Goal: Information Seeking & Learning: Learn about a topic

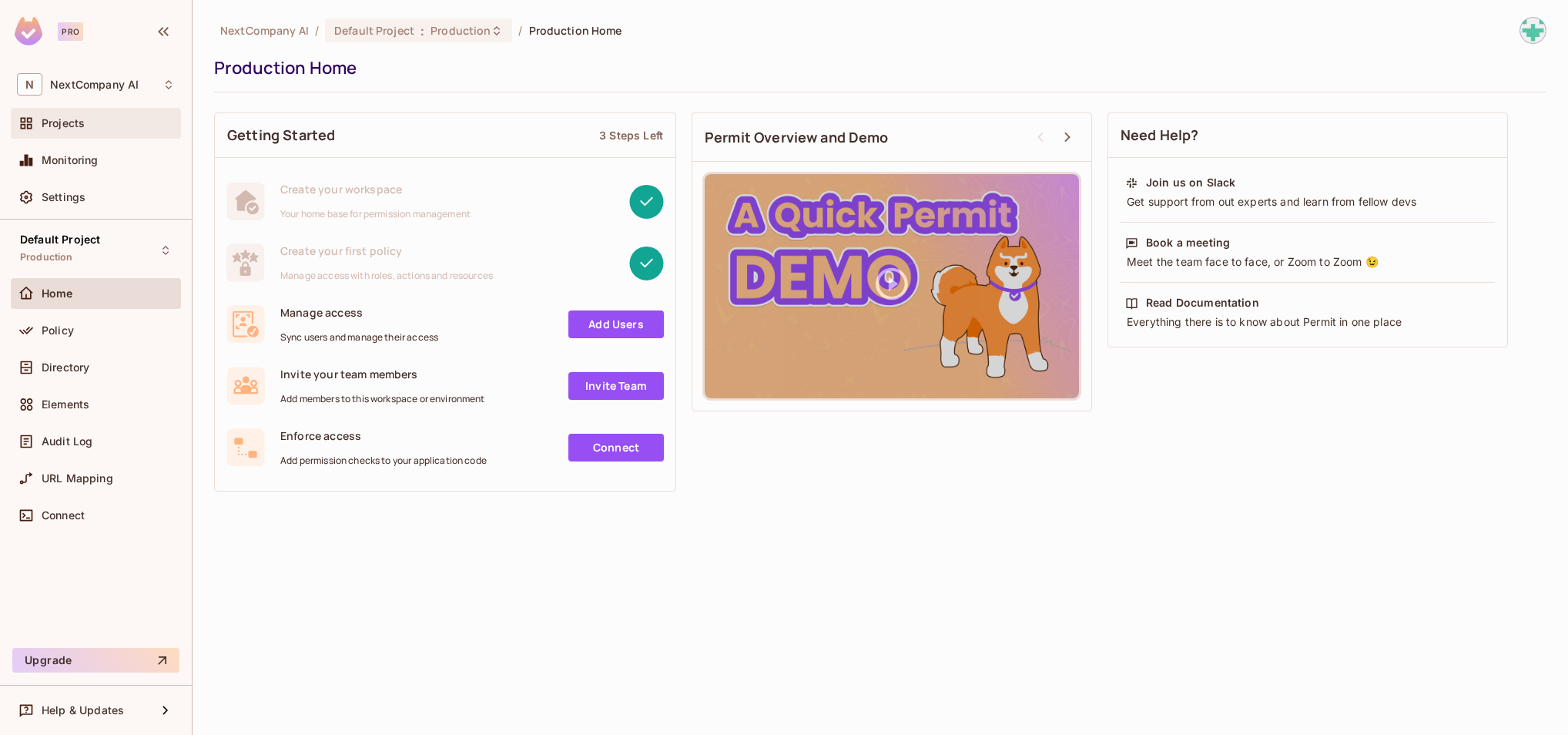
click at [90, 121] on div "Projects" at bounding box center [108, 124] width 133 height 13
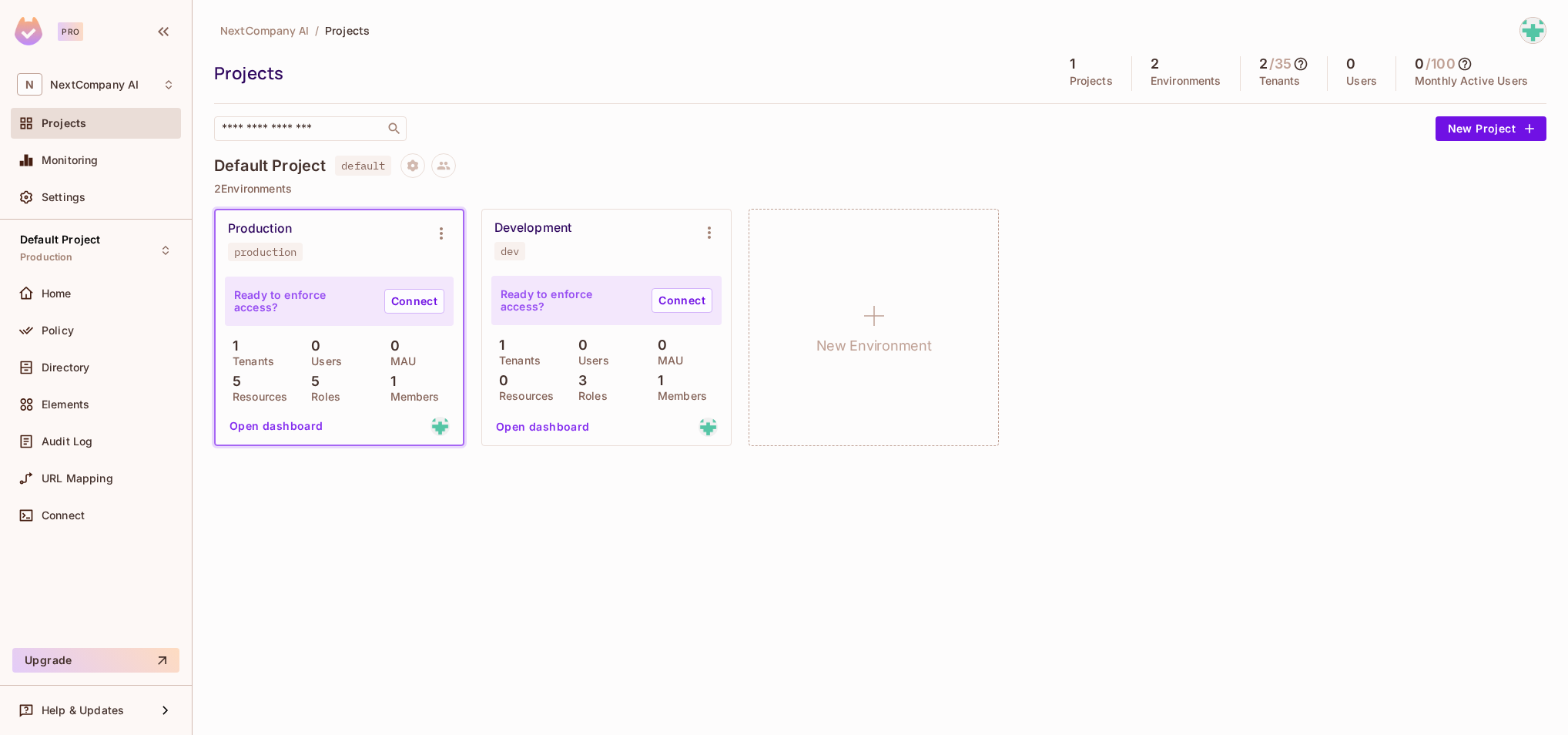
click at [289, 428] on button "Open dashboard" at bounding box center [277, 426] width 106 height 24
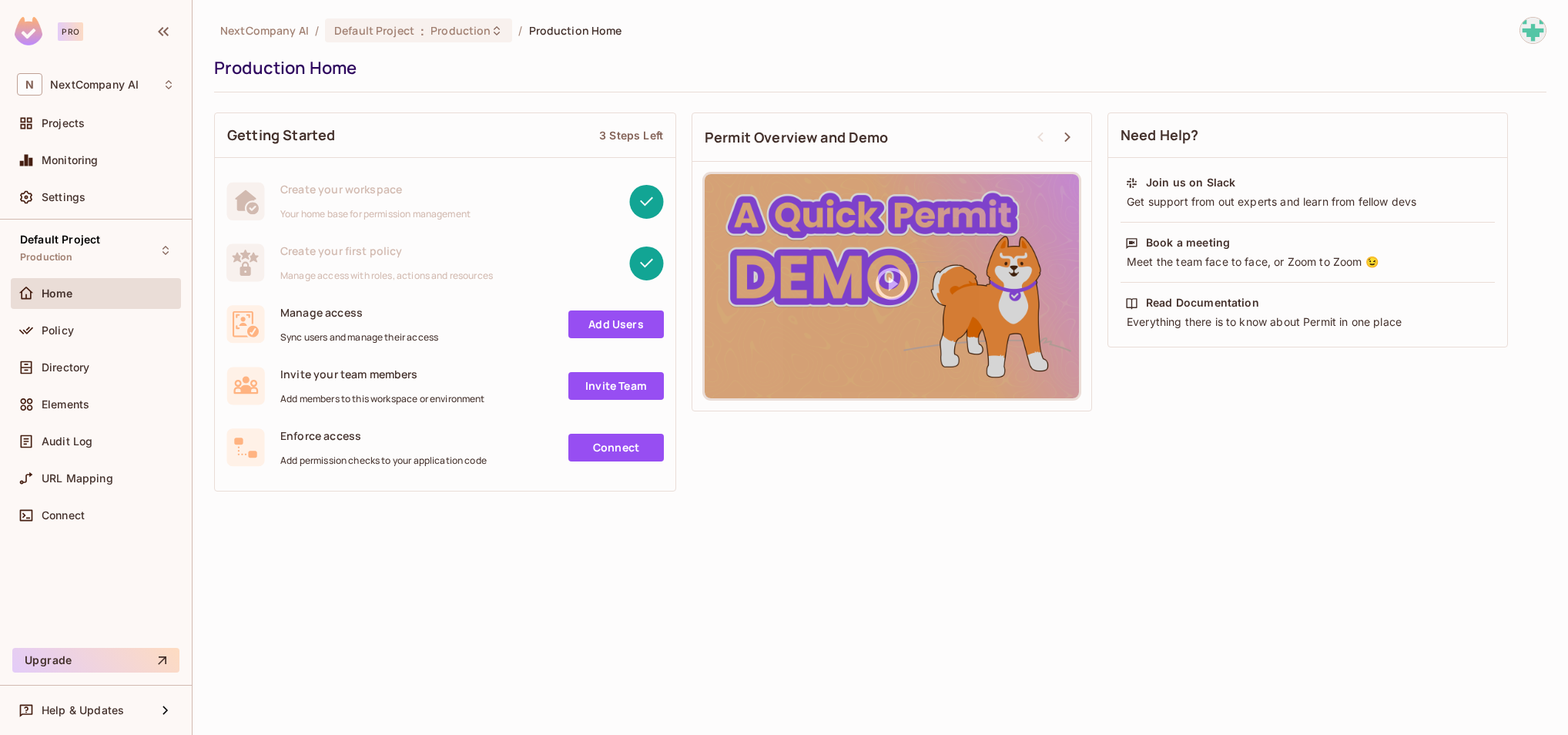
click at [242, 268] on icon at bounding box center [245, 268] width 11 height 14
click at [641, 255] on rect at bounding box center [646, 262] width 34 height 34
click at [93, 332] on div "Policy" at bounding box center [108, 331] width 133 height 13
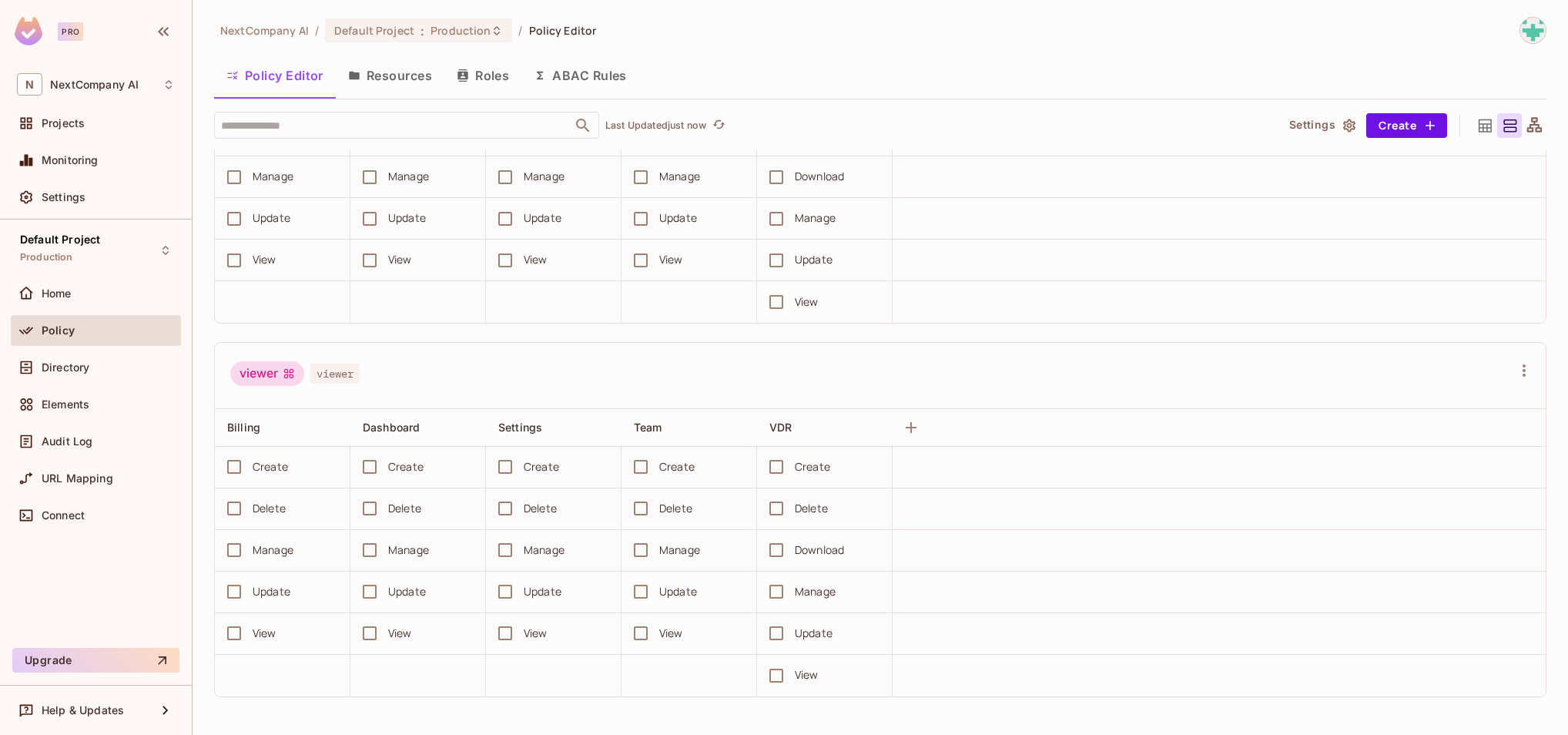
scroll to position [1, 0]
click at [114, 367] on div "Directory" at bounding box center [108, 368] width 133 height 13
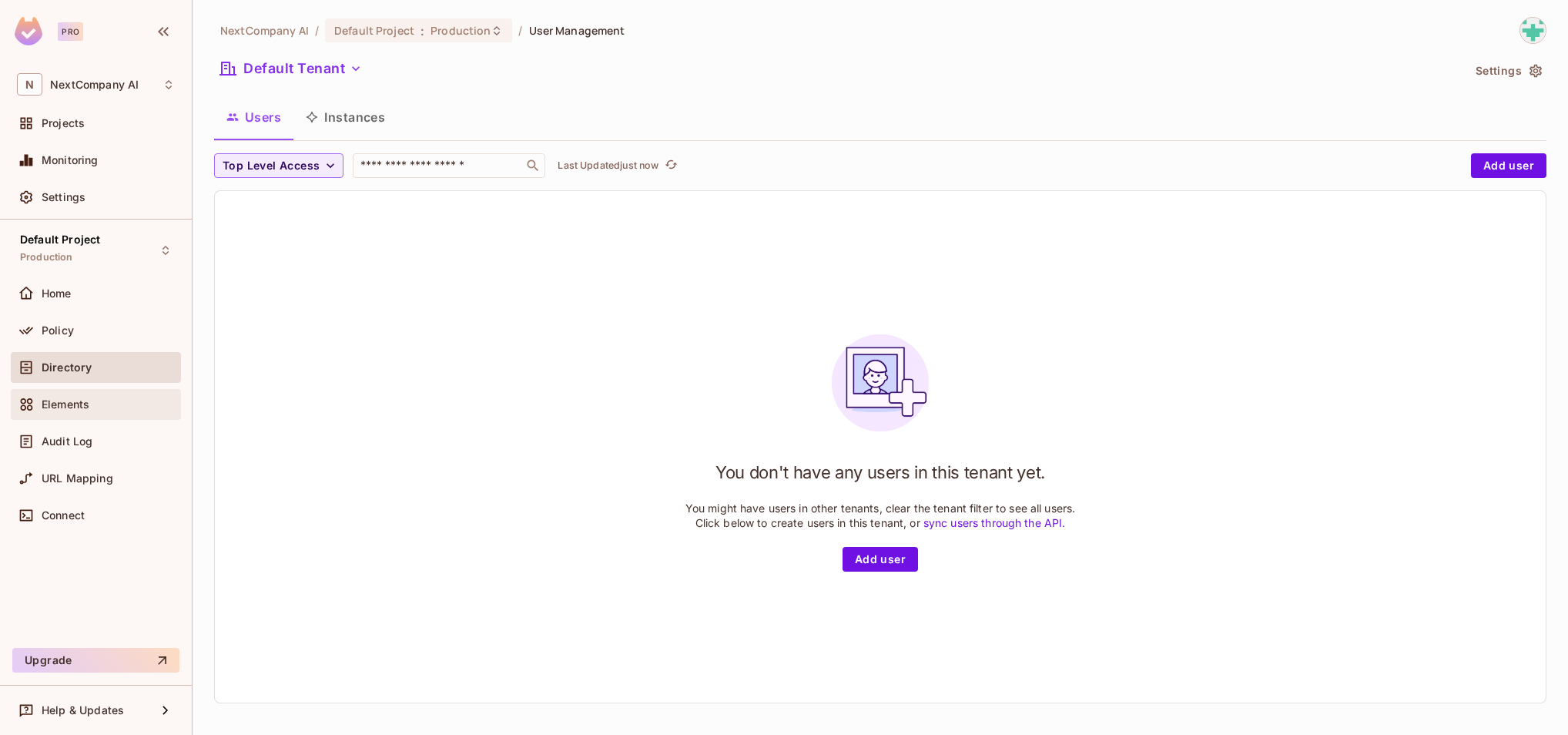
click at [101, 399] on div "Elements" at bounding box center [108, 405] width 133 height 13
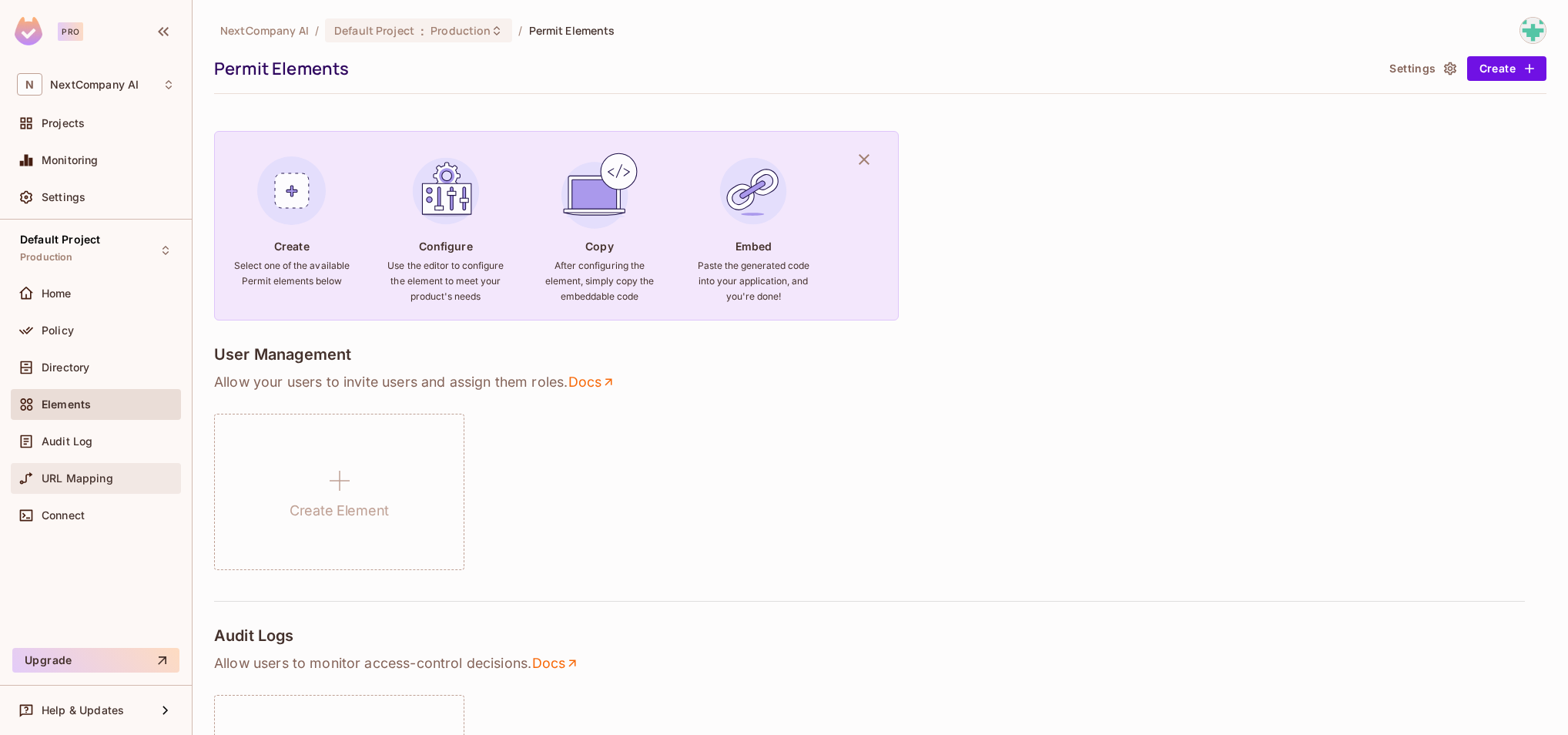
click at [103, 482] on span "URL Mapping" at bounding box center [77, 479] width 71 height 13
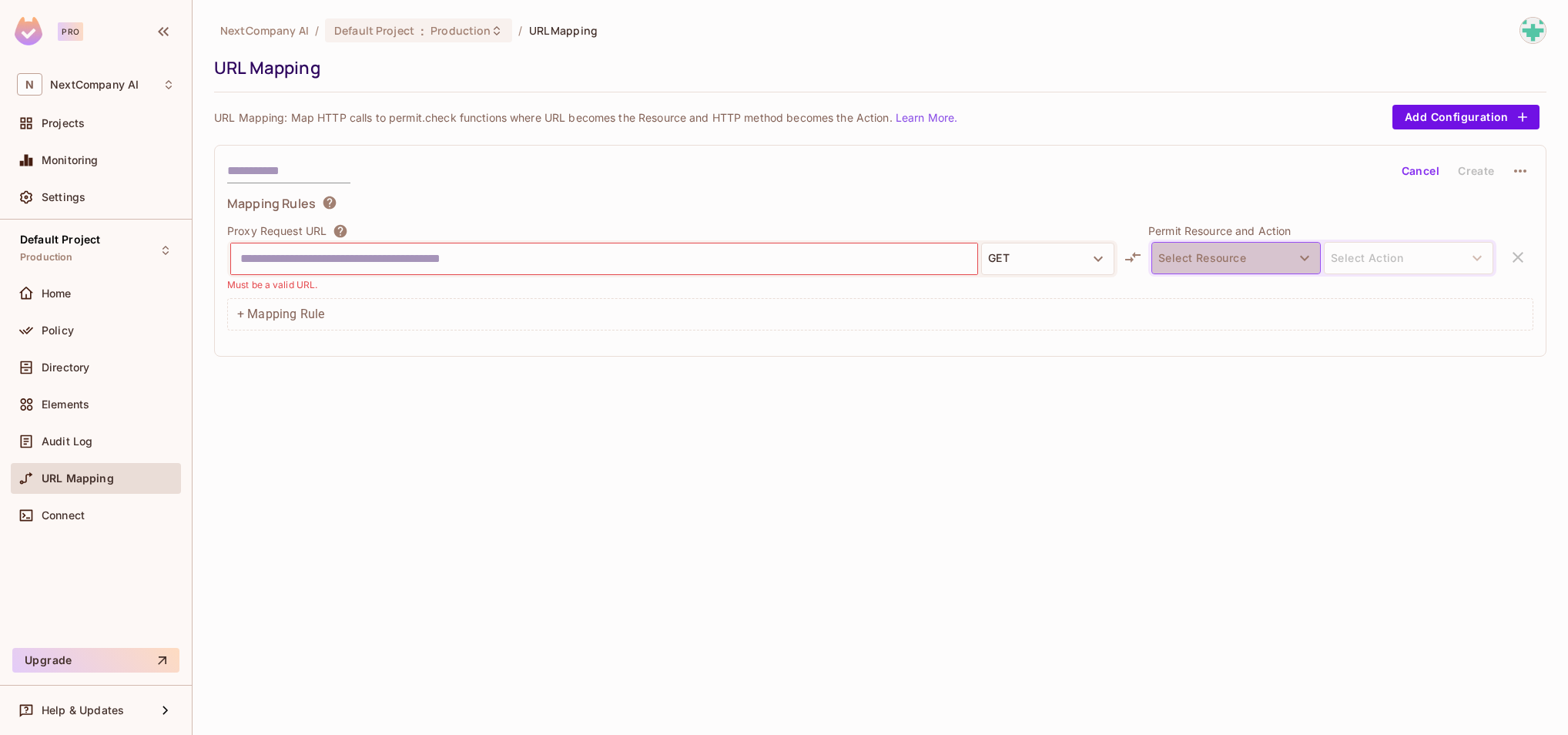
click at [1050, 262] on icon "button" at bounding box center [1305, 258] width 18 height 18
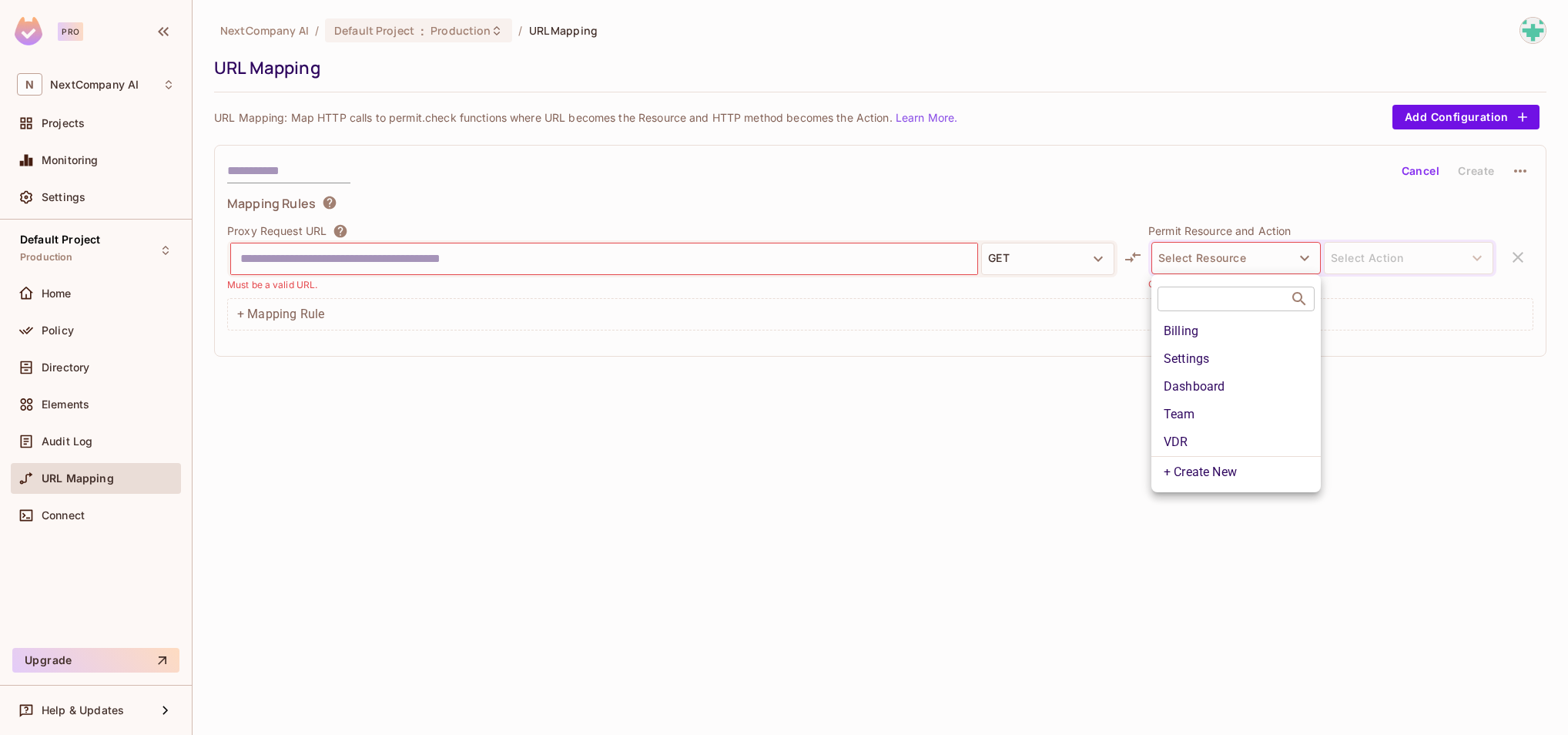
click at [905, 468] on div at bounding box center [784, 367] width 1568 height 735
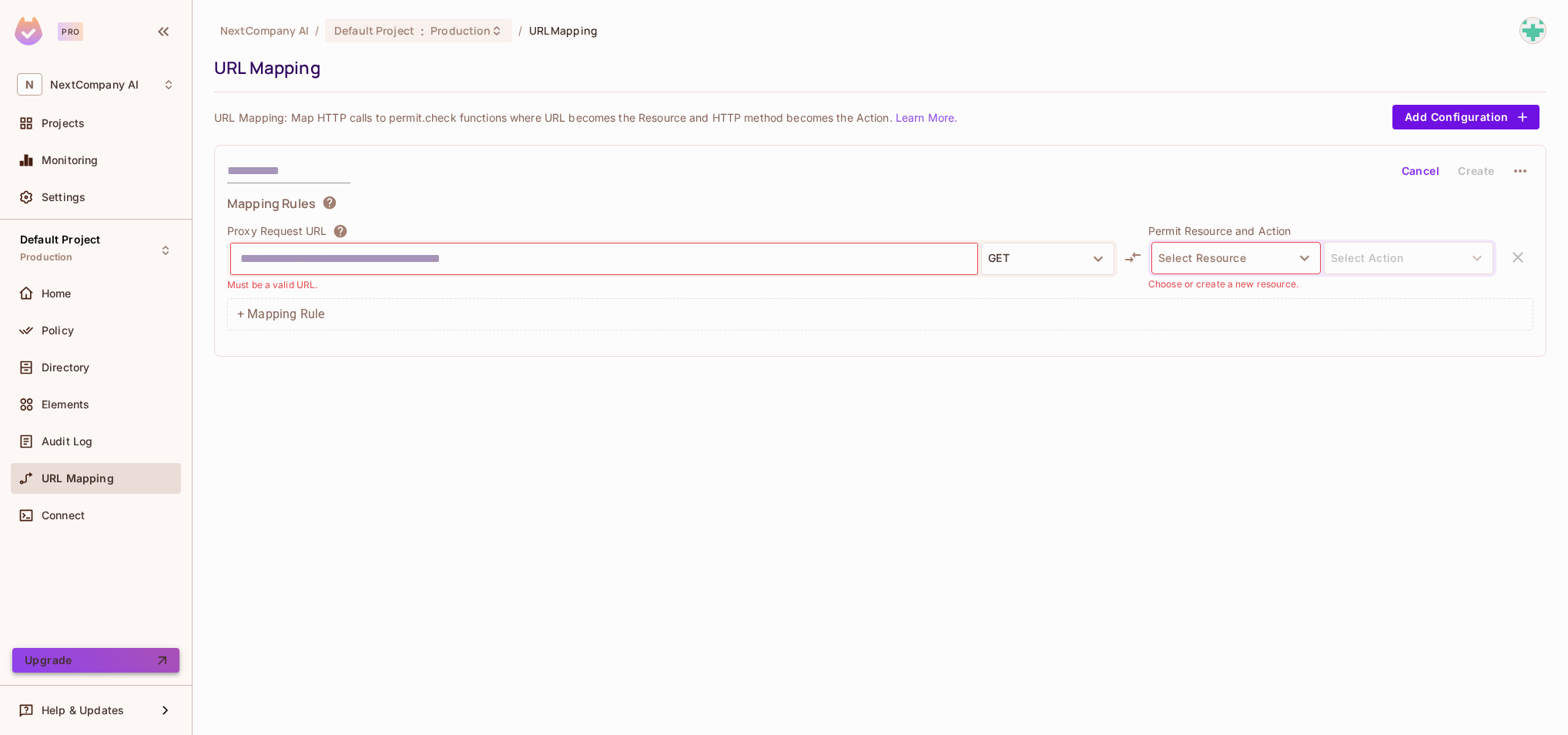
click at [104, 545] on button "Upgrade" at bounding box center [96, 659] width 167 height 24
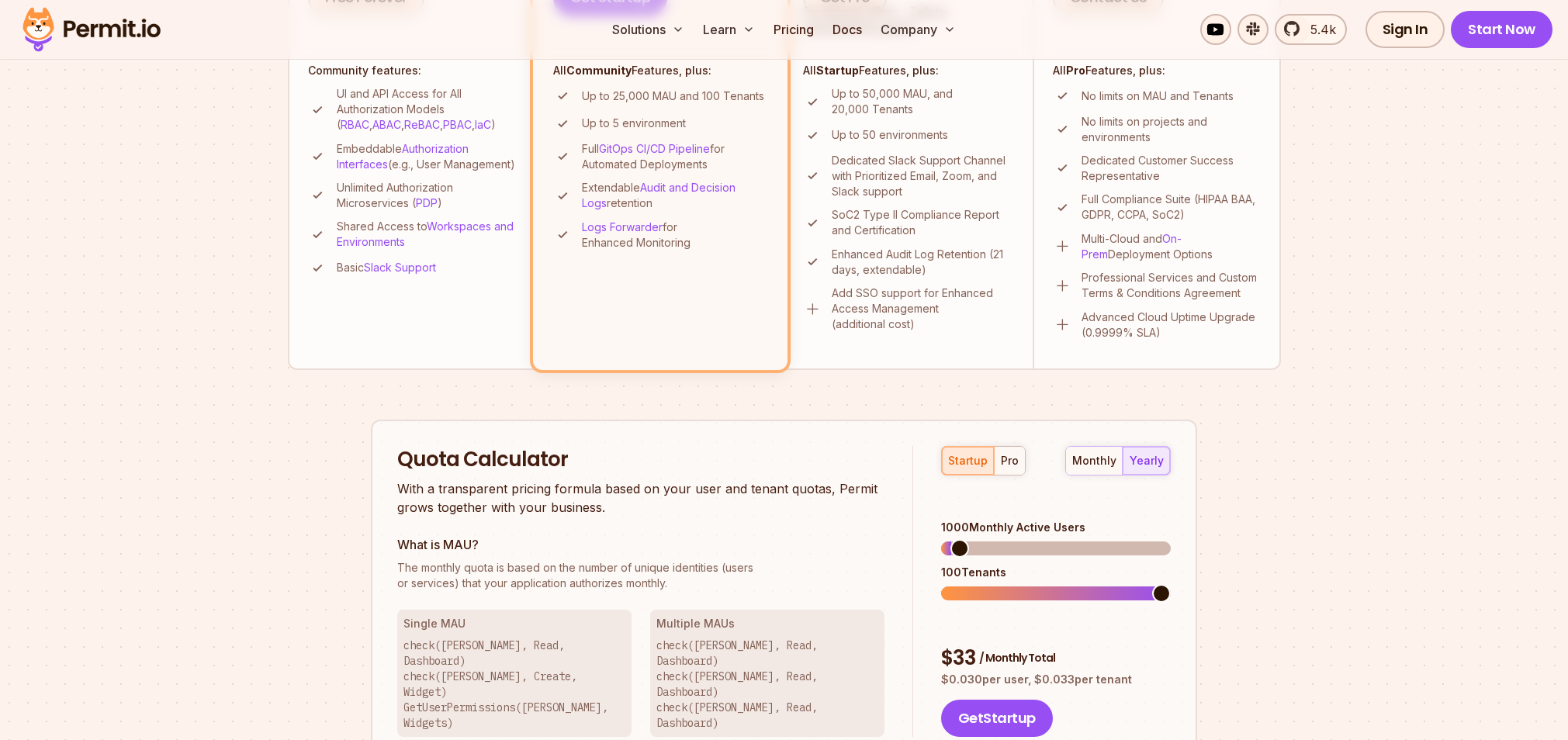
scroll to position [556, 0]
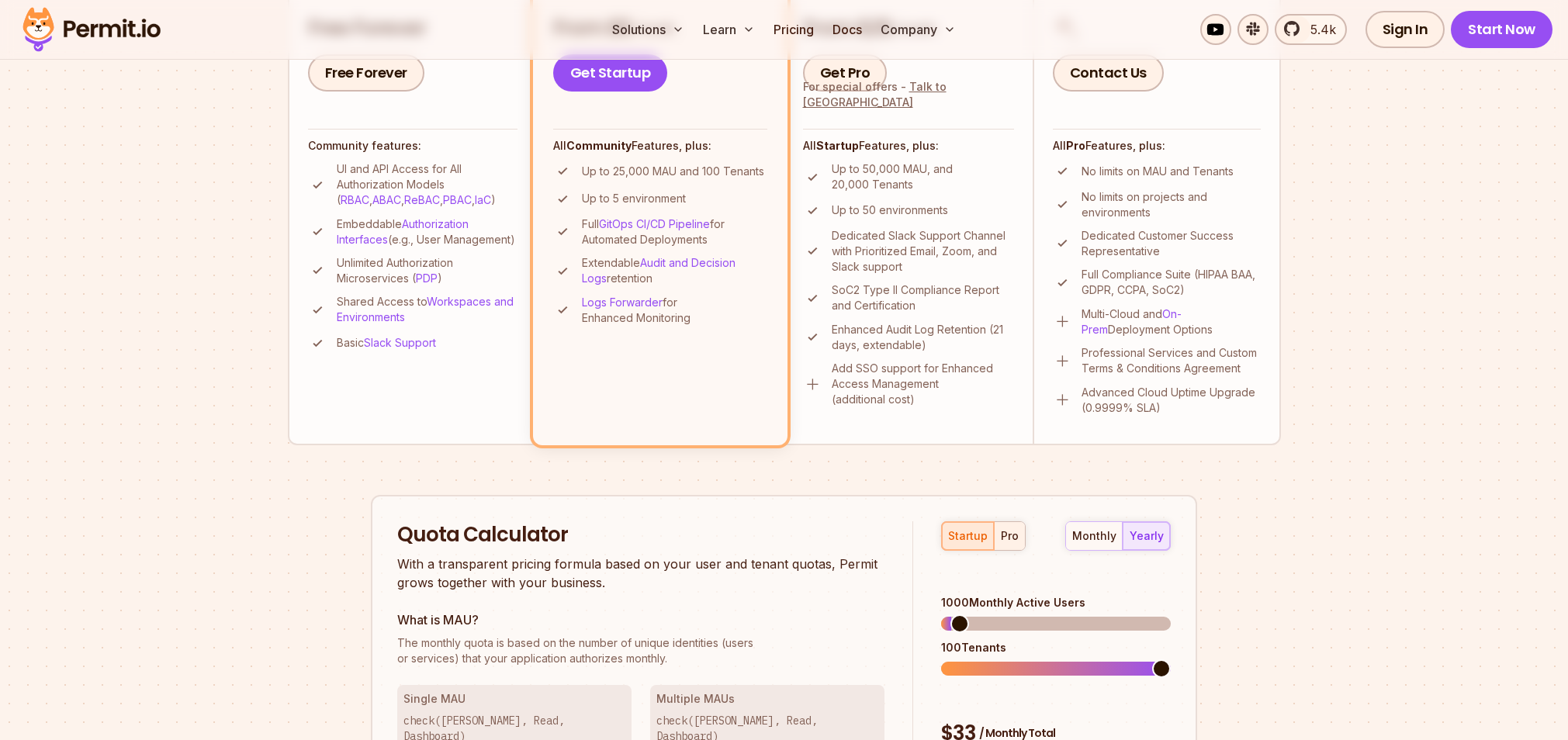
click at [1013, 535] on div "pro" at bounding box center [1010, 536] width 18 height 15
click at [962, 659] on span at bounding box center [971, 668] width 18 height 18
click at [941, 614] on span at bounding box center [950, 623] width 18 height 18
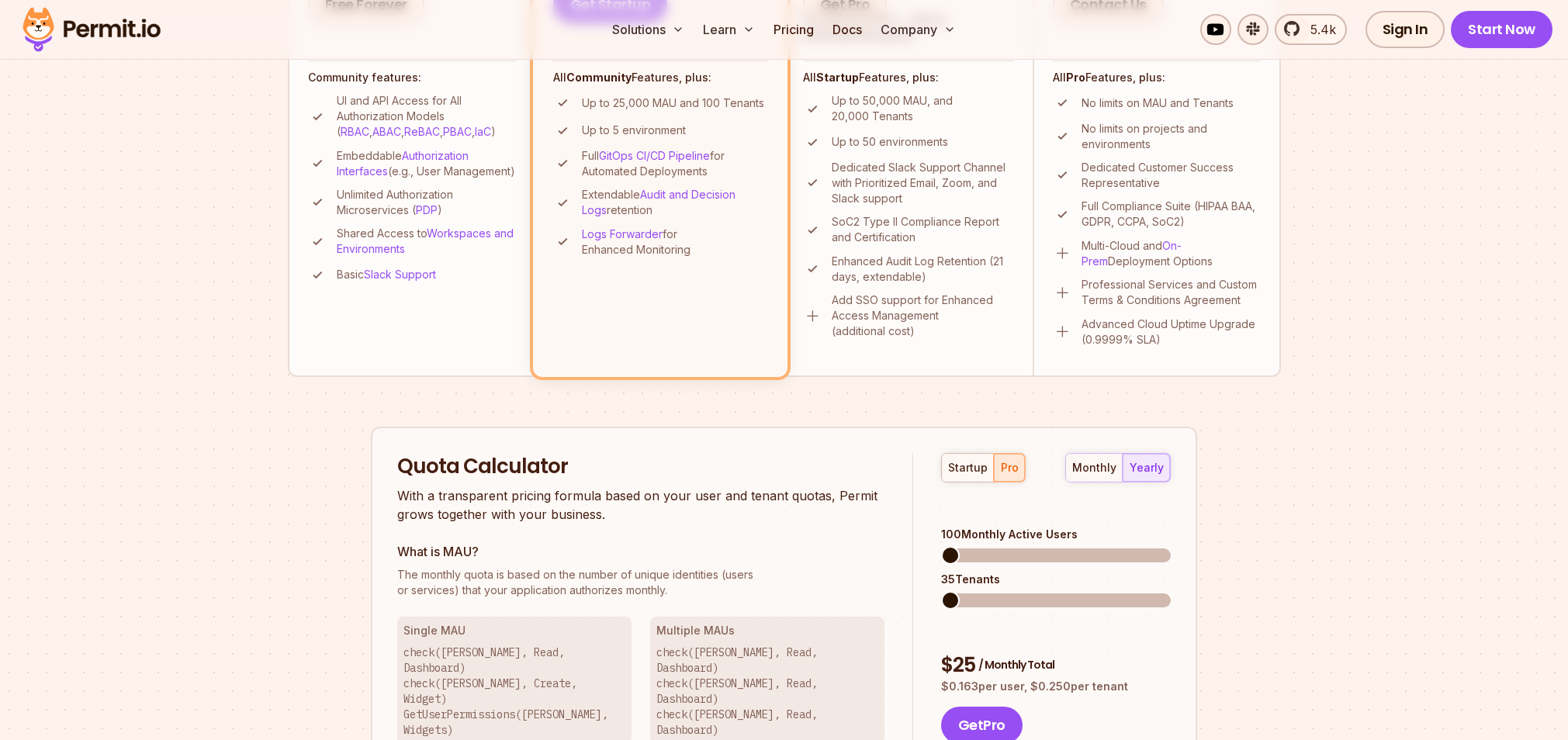
scroll to position [640, 0]
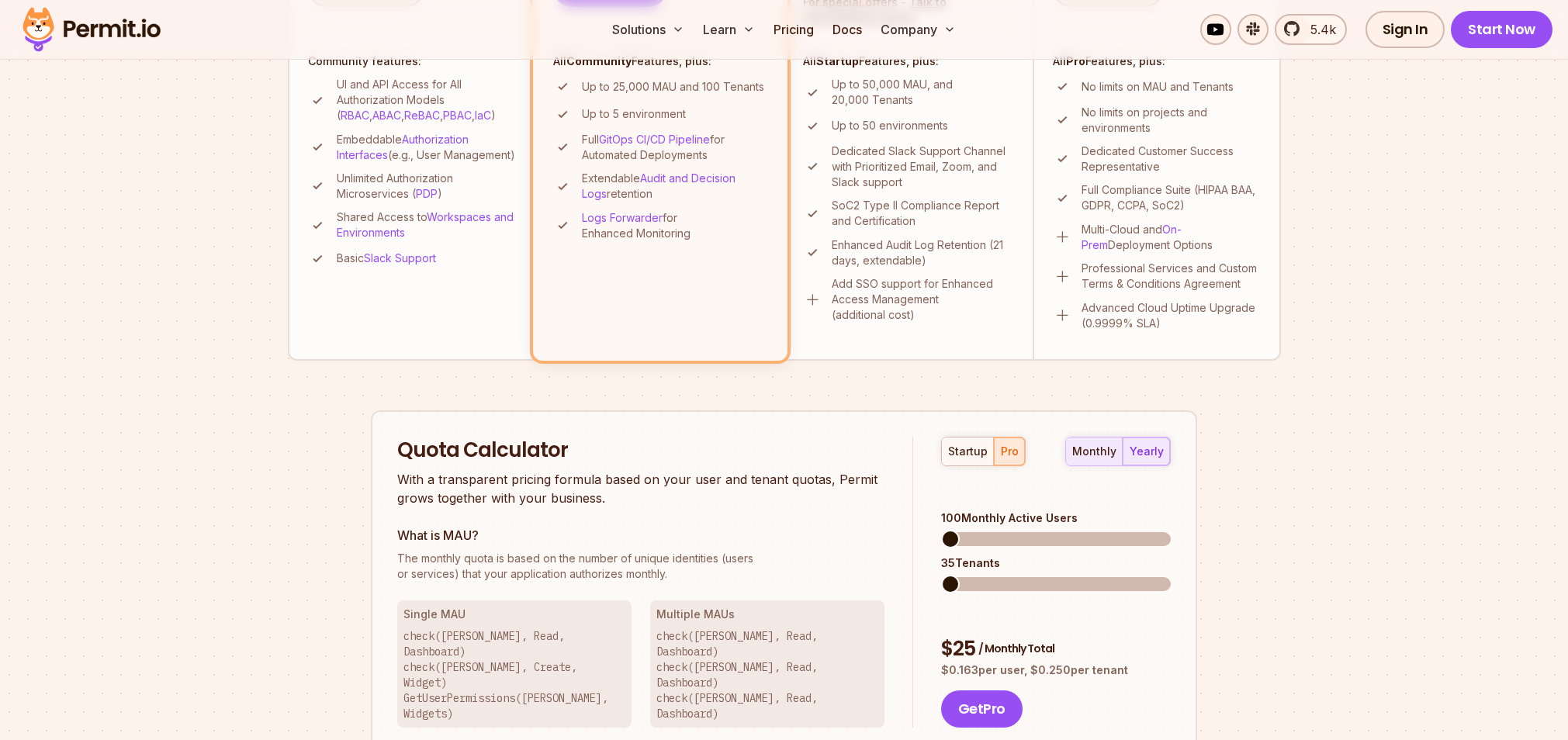
click at [1094, 454] on div "monthly" at bounding box center [1094, 451] width 45 height 15
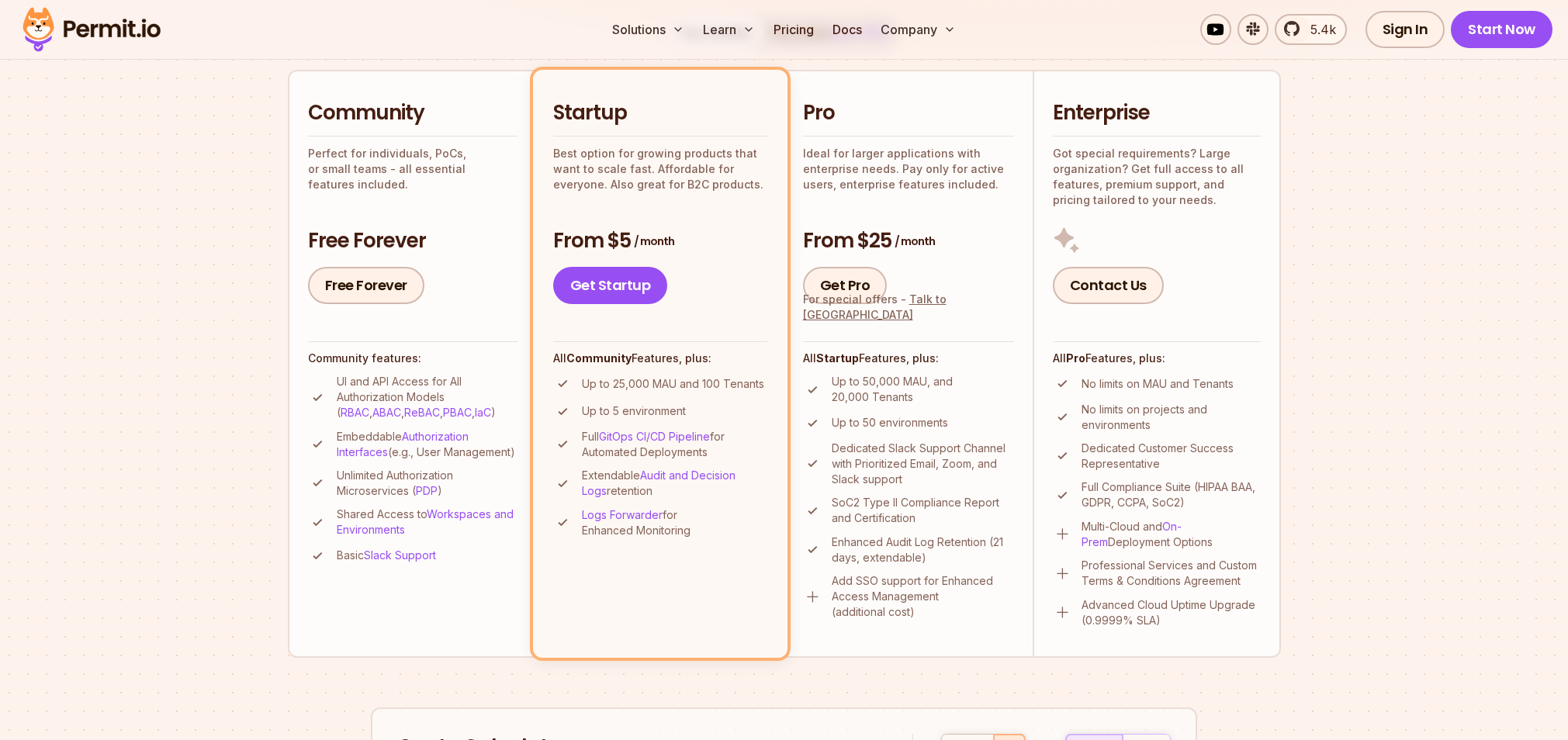
scroll to position [0, 0]
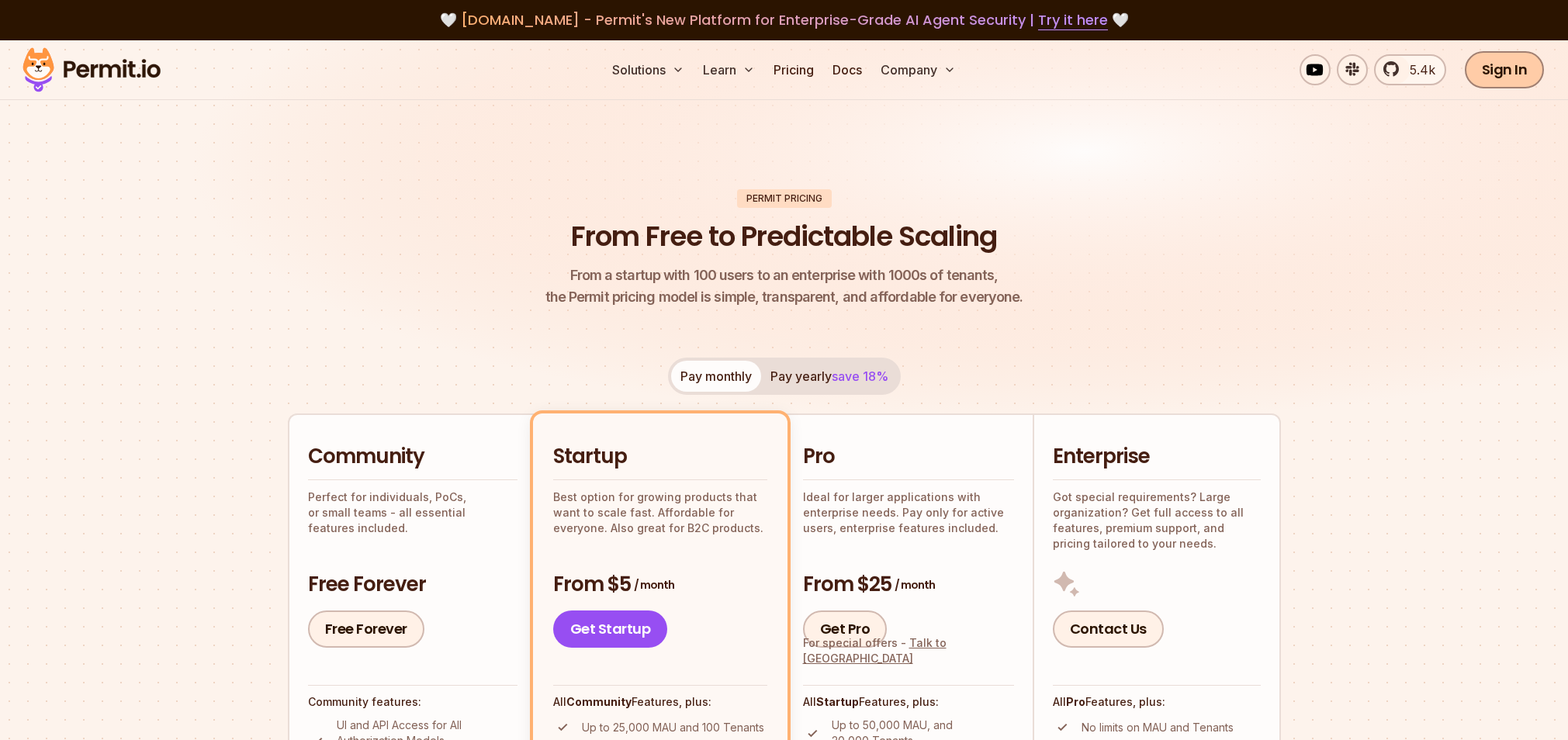
click at [1508, 61] on link "Sign In" at bounding box center [1504, 69] width 80 height 37
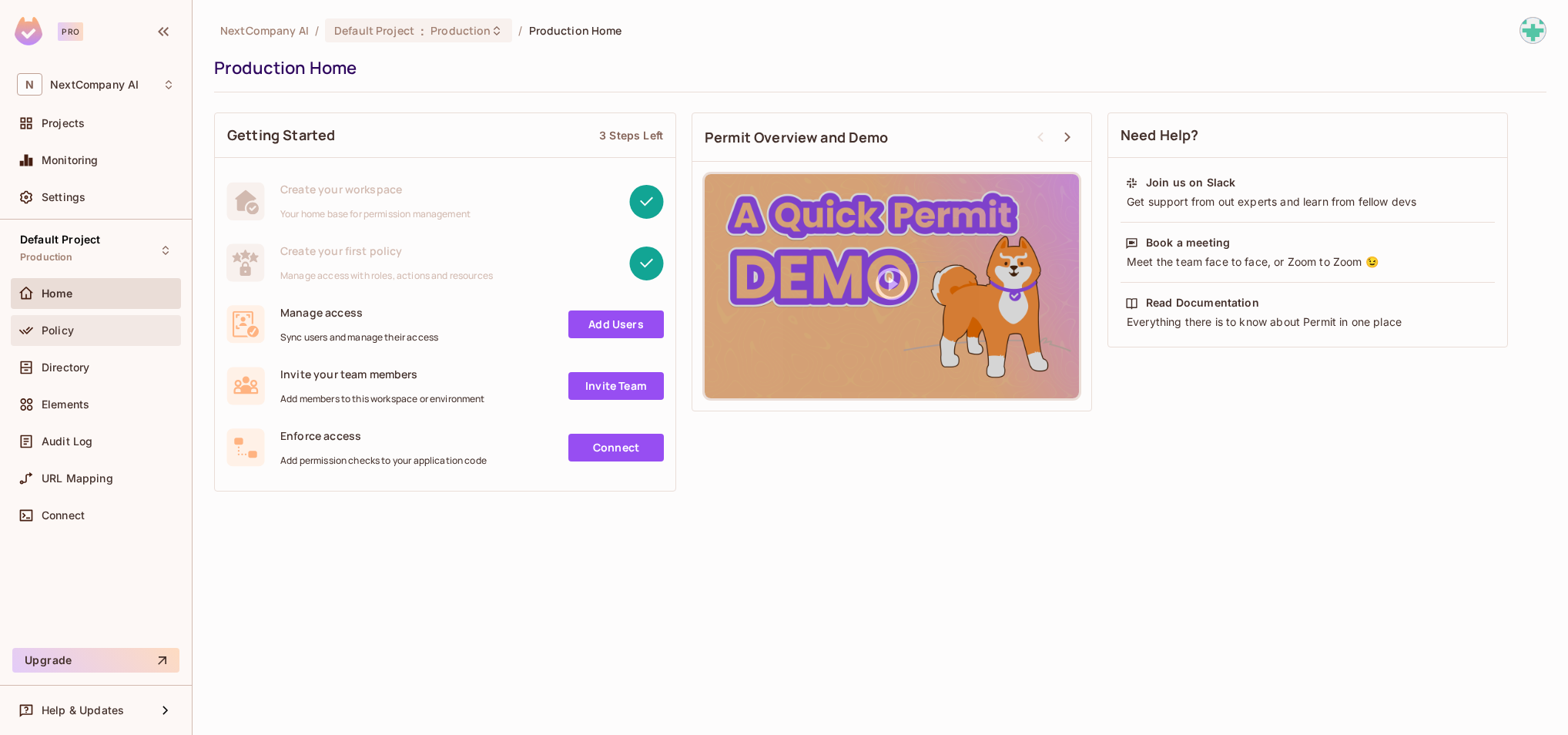
click at [78, 334] on div "Policy" at bounding box center [108, 331] width 133 height 13
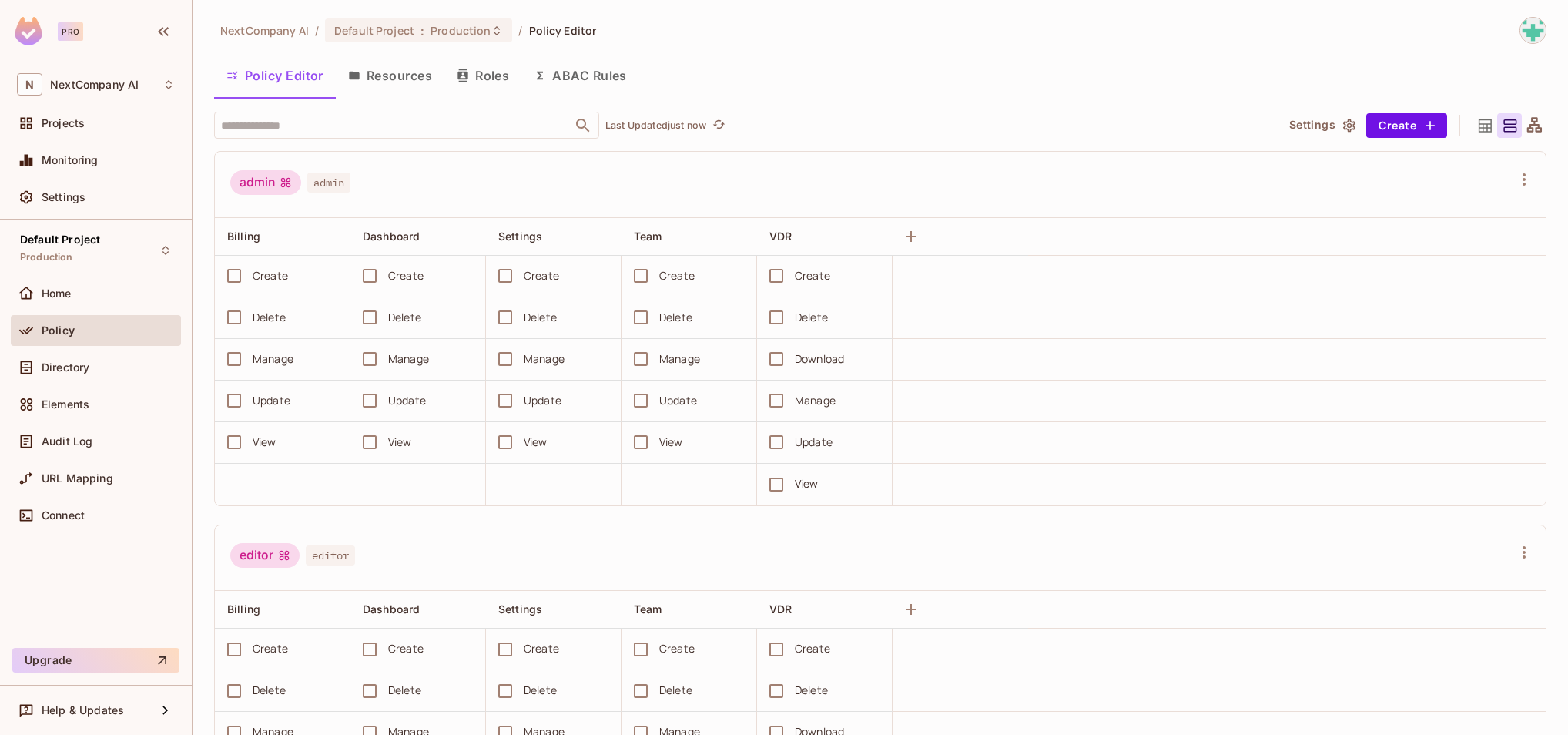
click at [403, 69] on button "Resources" at bounding box center [390, 75] width 108 height 39
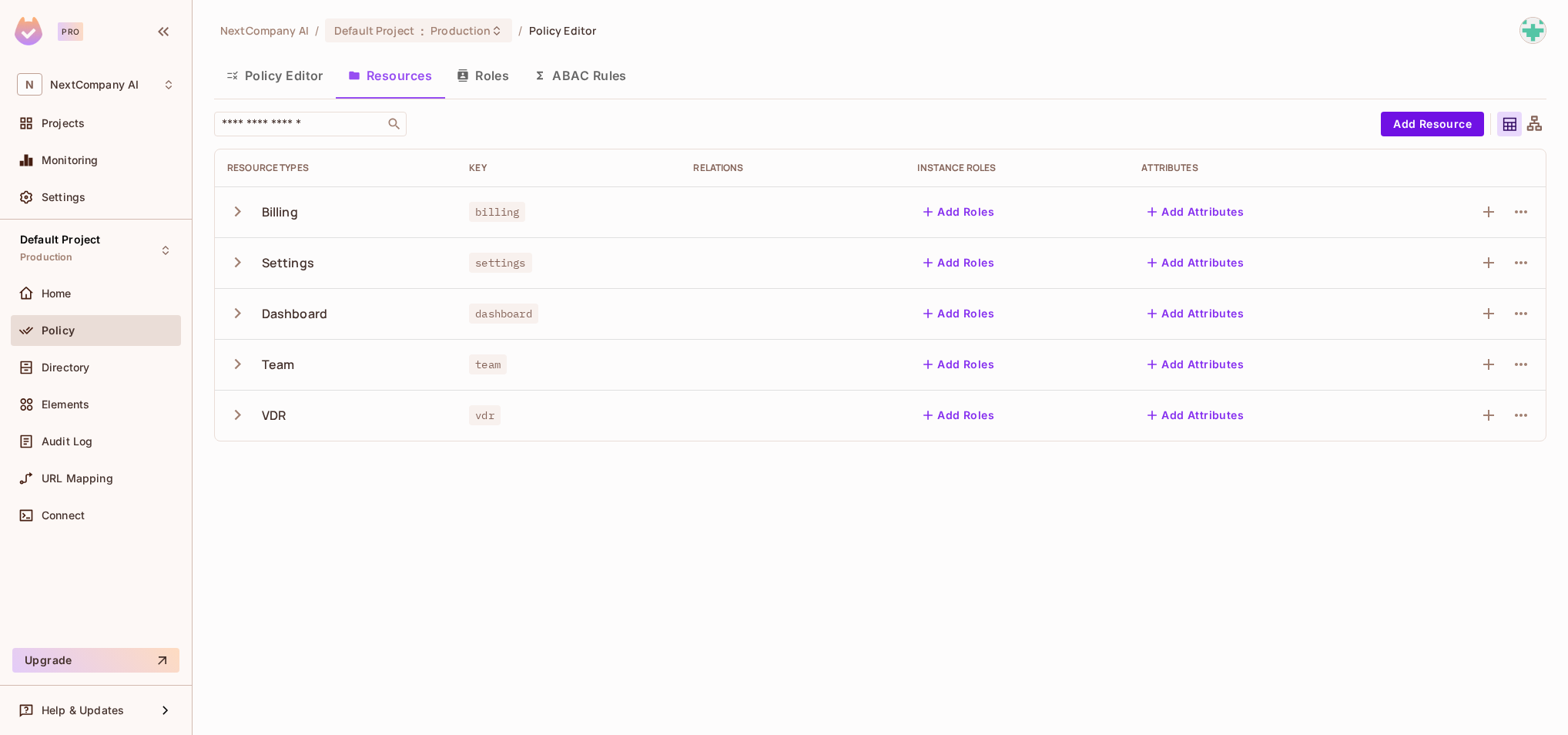
click at [496, 74] on button "Roles" at bounding box center [482, 75] width 77 height 39
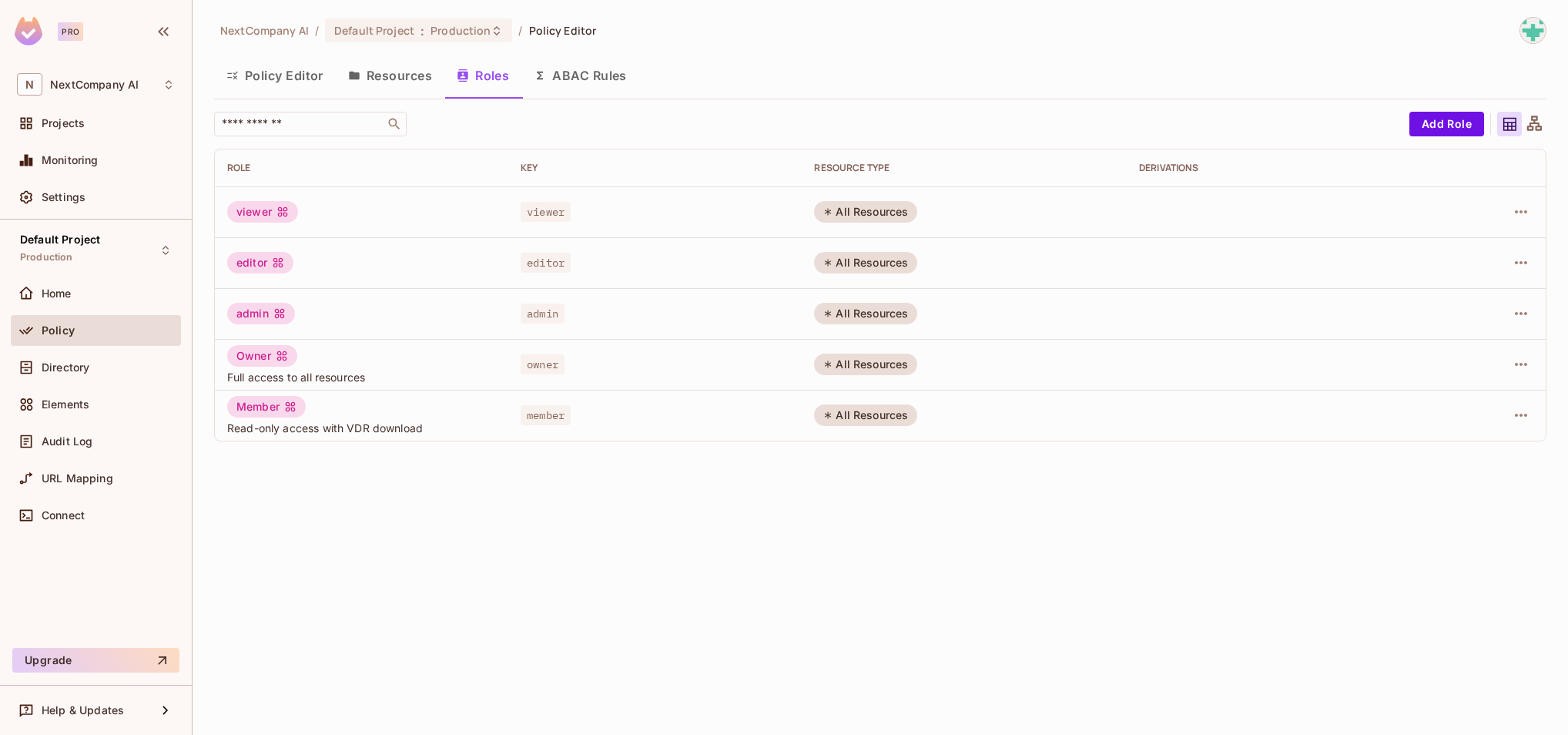
click at [610, 77] on button "ABAC Rules" at bounding box center [580, 75] width 118 height 39
